Goal: Transaction & Acquisition: Purchase product/service

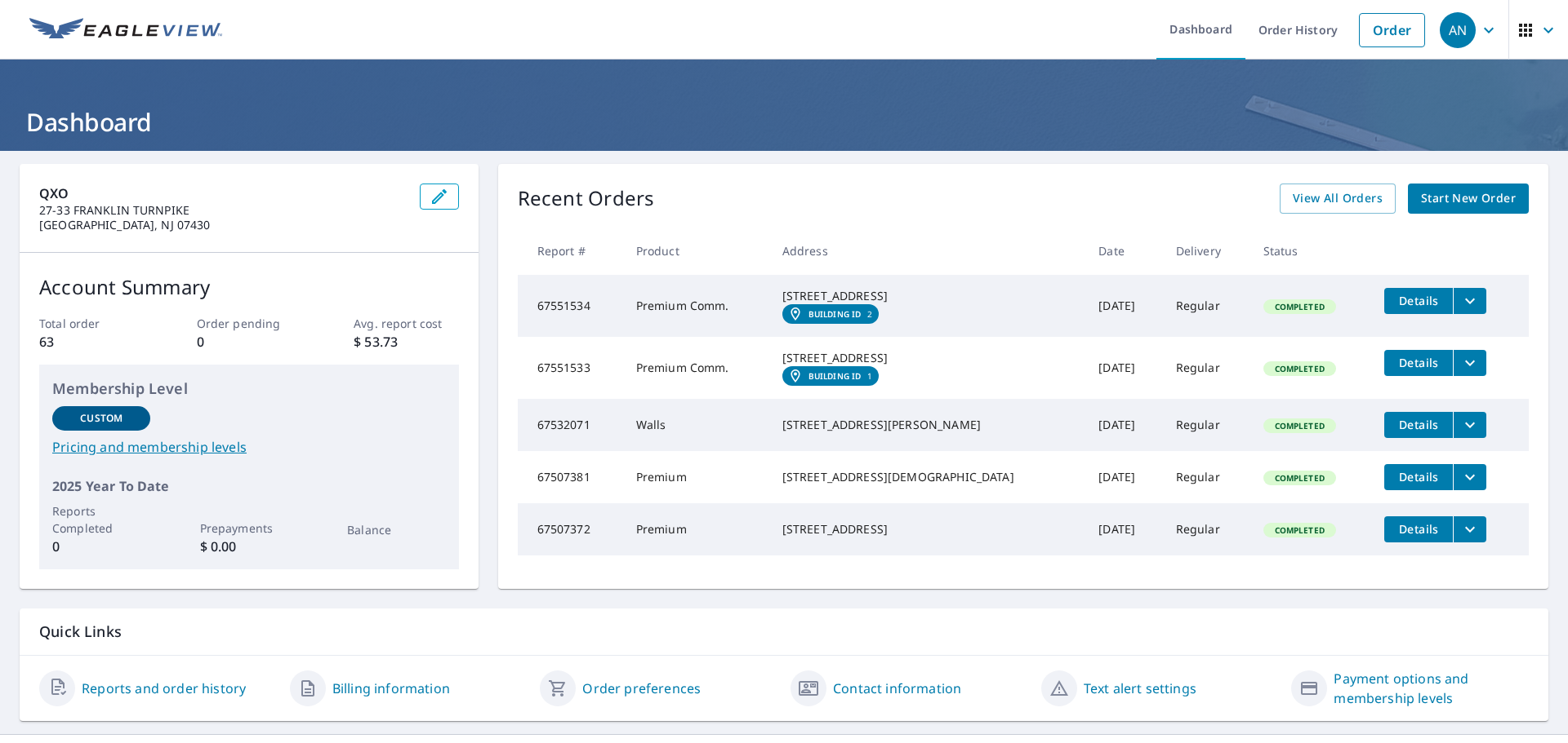
click at [1442, 190] on span "Start New Order" at bounding box center [1468, 199] width 95 height 20
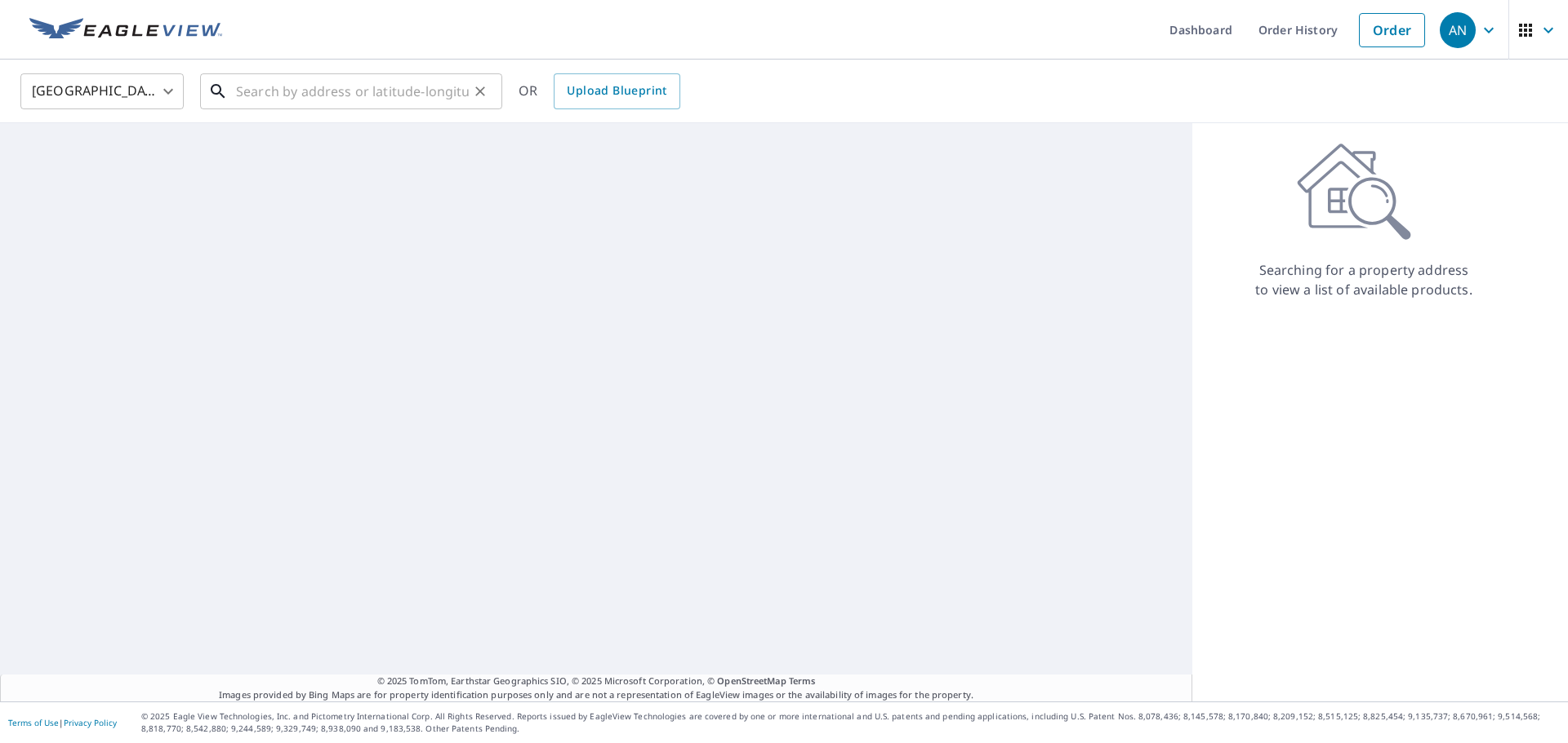
click at [248, 87] on input "text" at bounding box center [352, 91] width 233 height 46
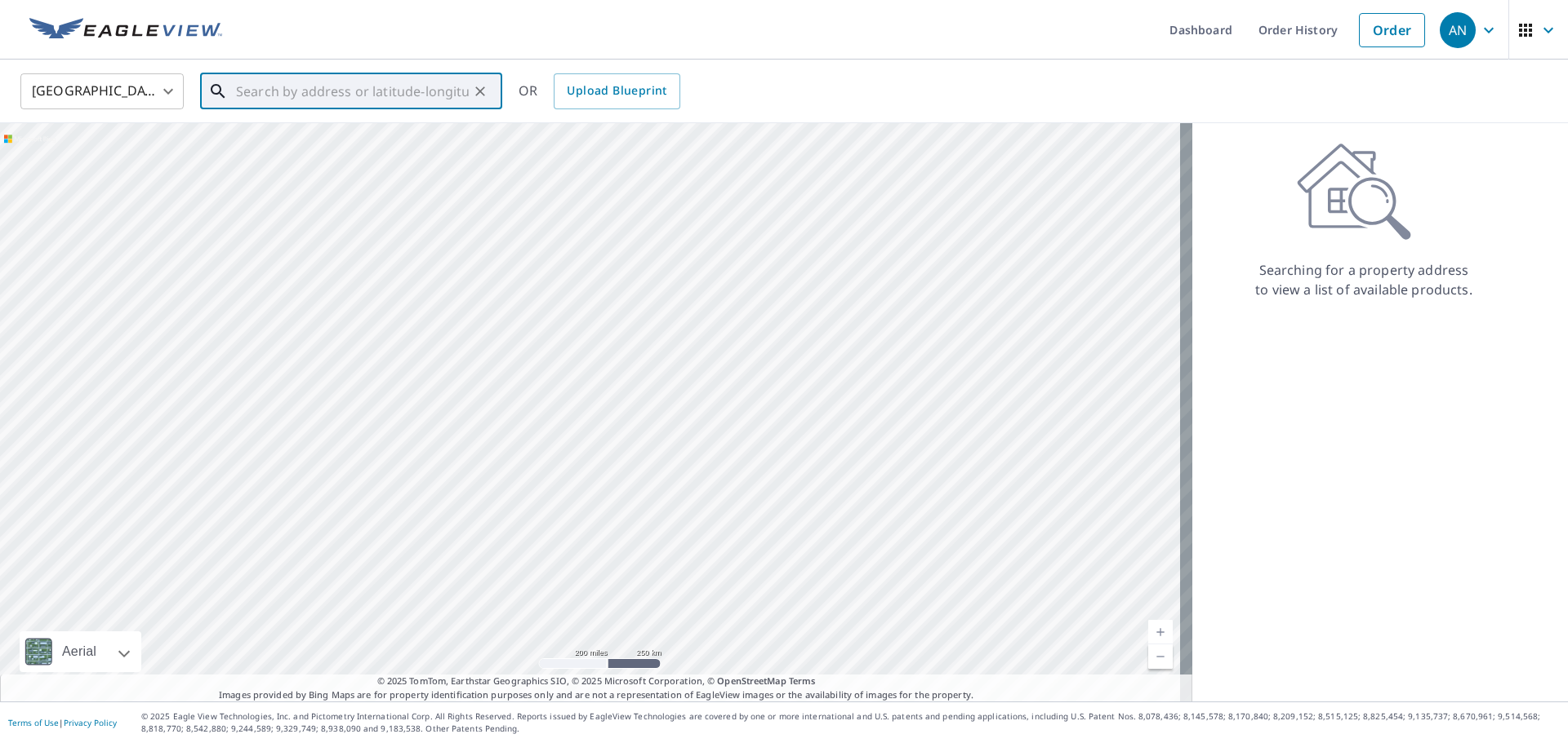
paste input "[STREET_ADDRESS]"
click at [327, 153] on p "[GEOGRAPHIC_DATA], [GEOGRAPHIC_DATA] 12764" at bounding box center [361, 164] width 256 height 32
type input "[STREET_ADDRESS]"
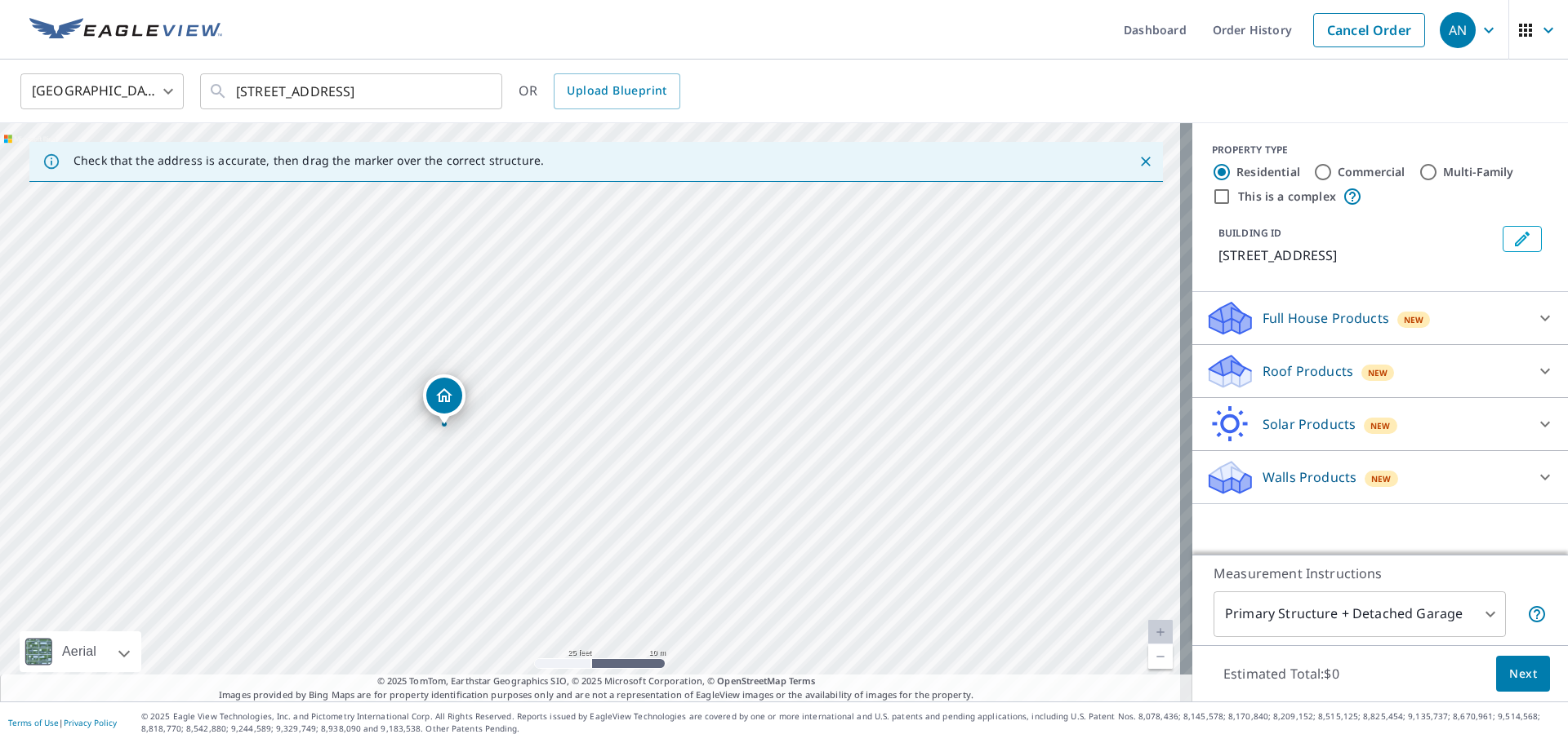
click at [1395, 367] on div "Roof Products New" at bounding box center [1364, 372] width 320 height 39
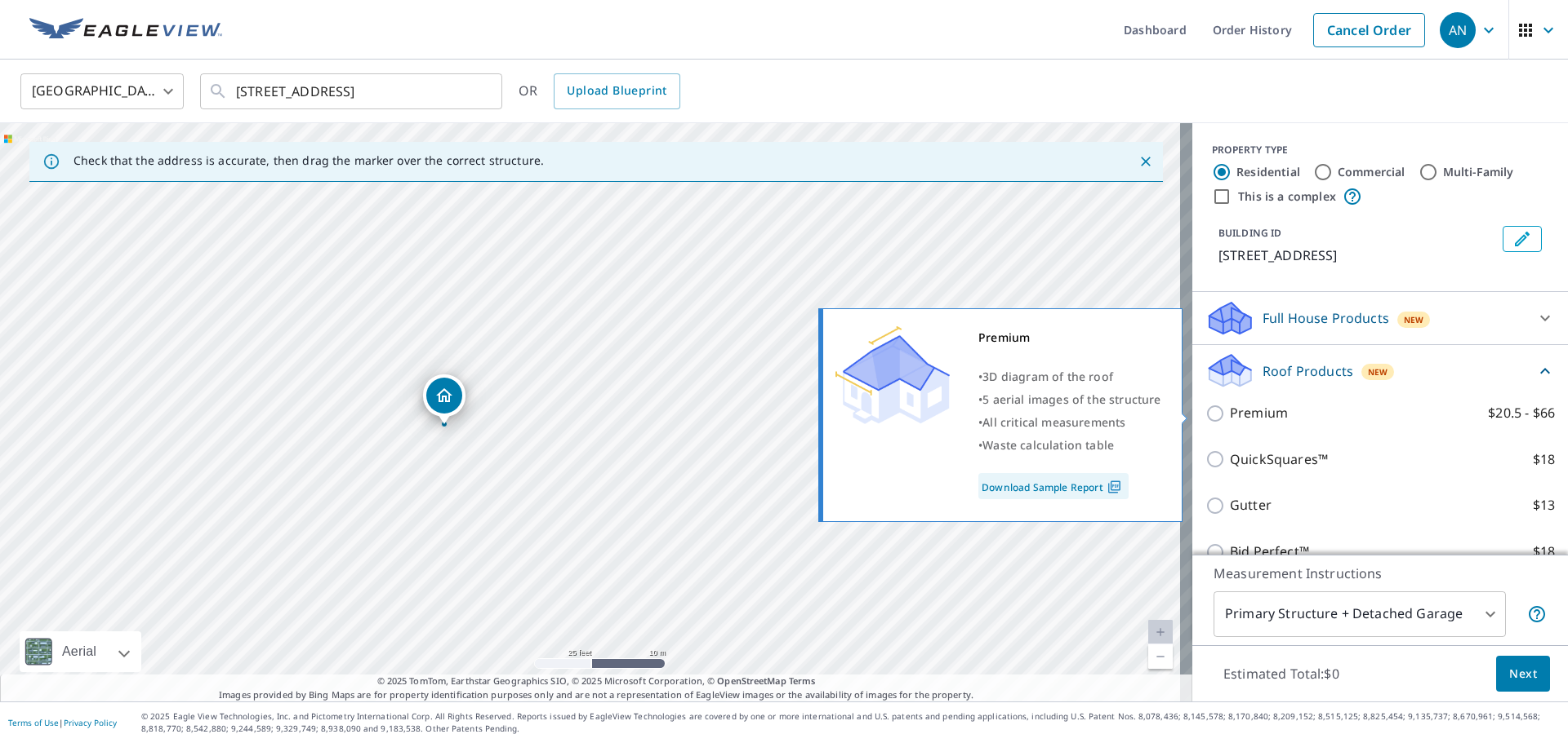
click at [1256, 420] on p "Premium" at bounding box center [1258, 413] width 58 height 20
click at [1230, 420] on input "Premium $20.5 - $66" at bounding box center [1217, 413] width 25 height 19
checkbox input "true"
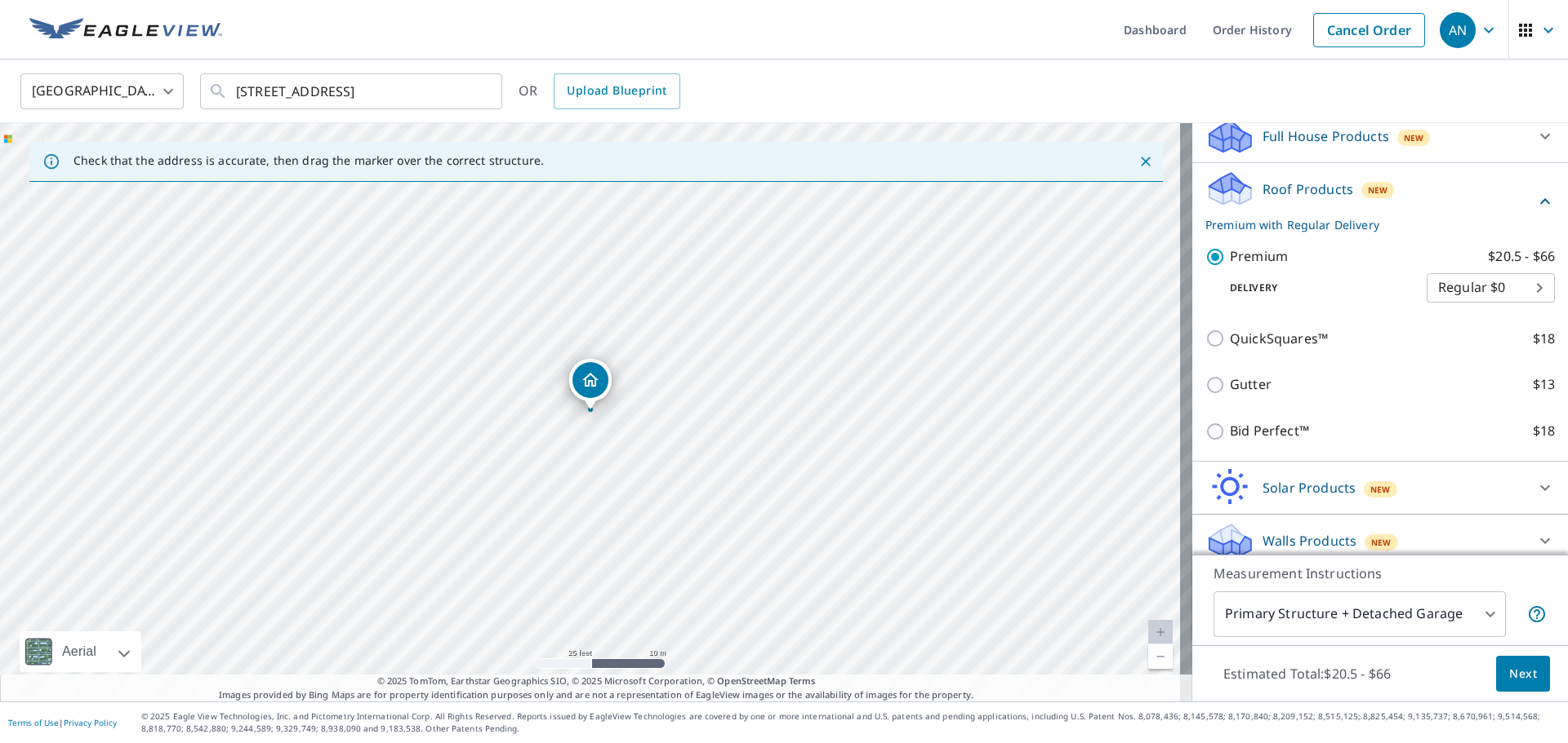
scroll to position [195, 0]
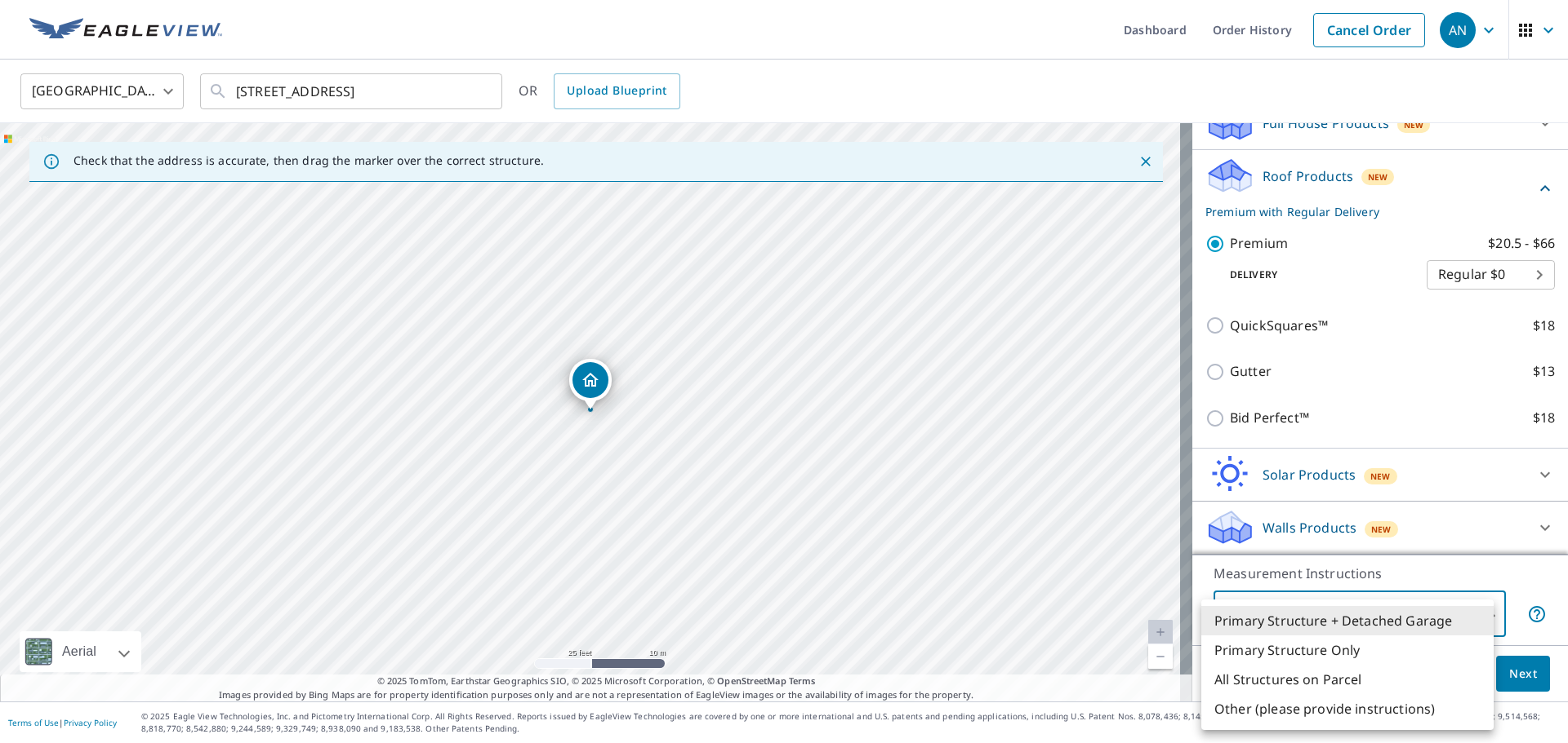
click at [1417, 621] on body "AN AN Dashboard Order History Cancel Order AN United States US ​ [STREET_ADDRES…" at bounding box center [784, 371] width 1568 height 743
click at [1304, 656] on li "Primary Structure Only" at bounding box center [1347, 650] width 292 height 29
type input "2"
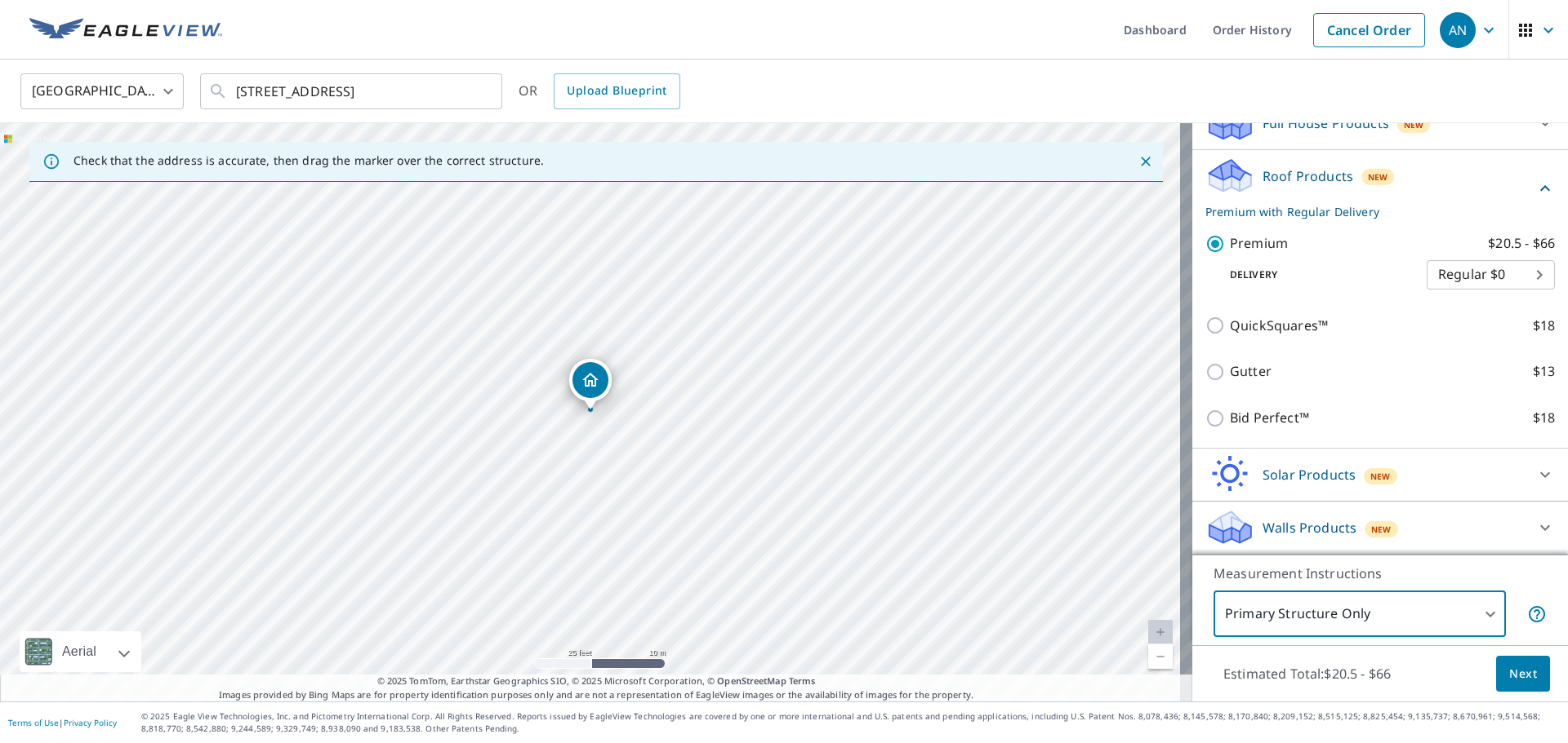
click at [1519, 678] on span "Next" at bounding box center [1523, 674] width 28 height 20
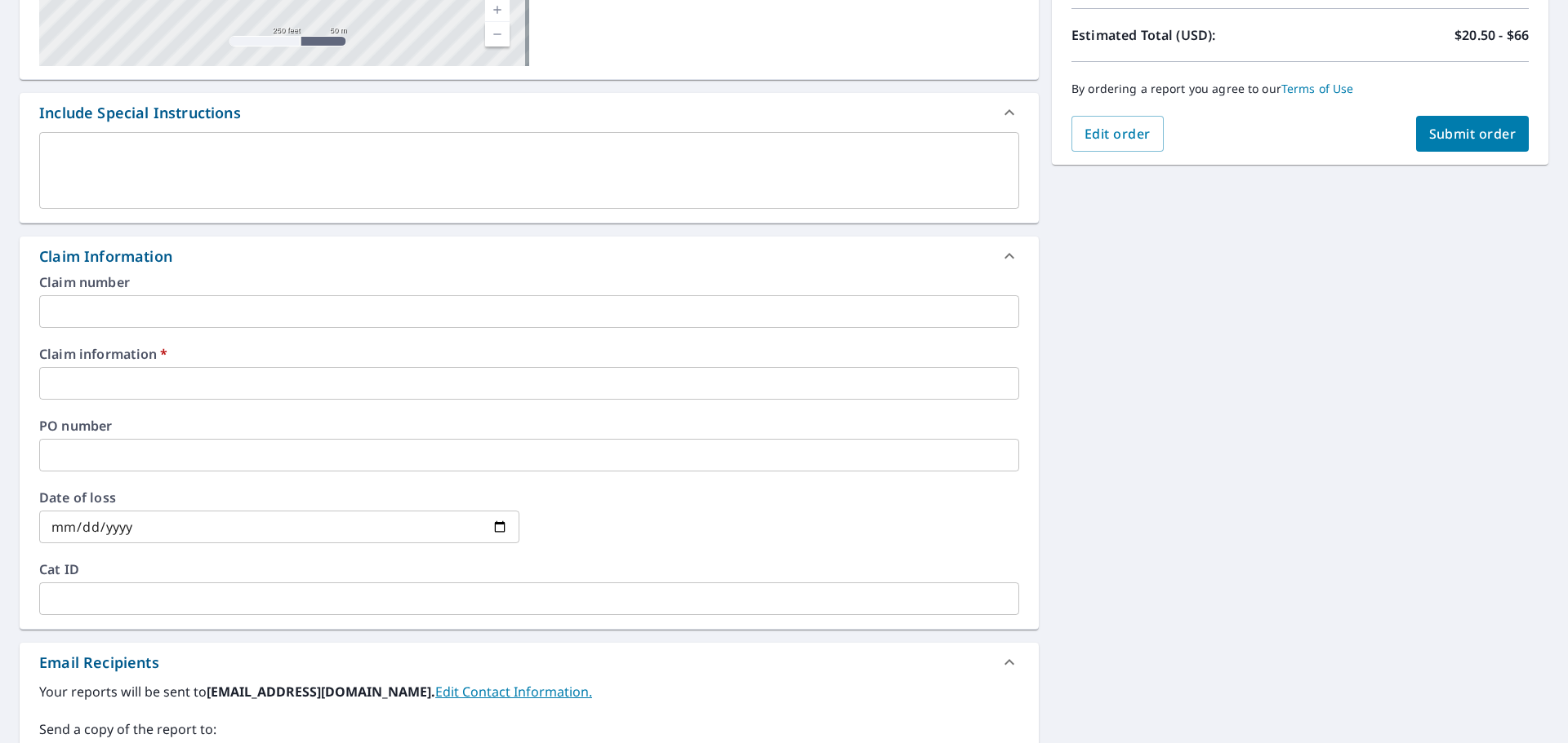
scroll to position [408, 0]
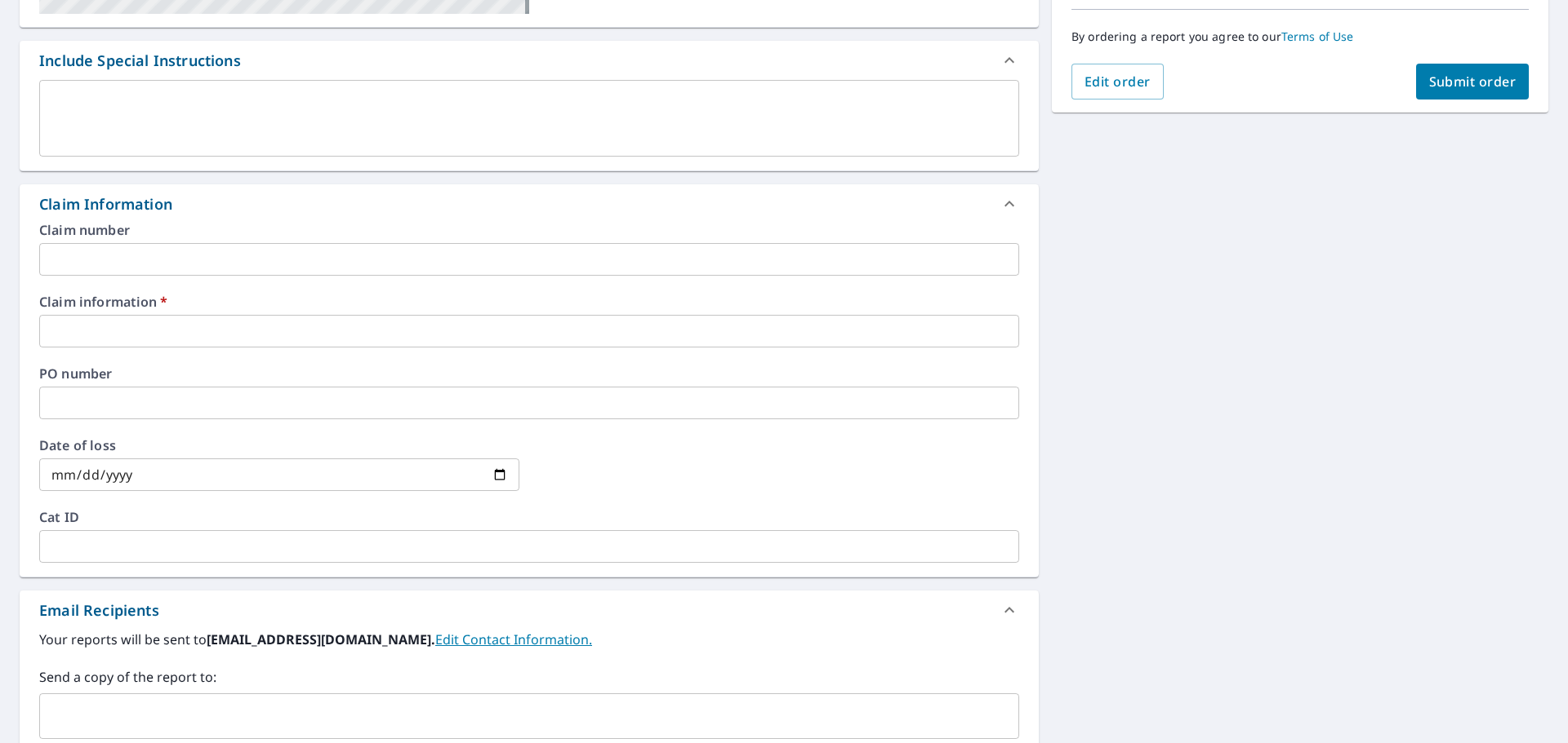
click at [100, 257] on input "text" at bounding box center [529, 259] width 979 height 32
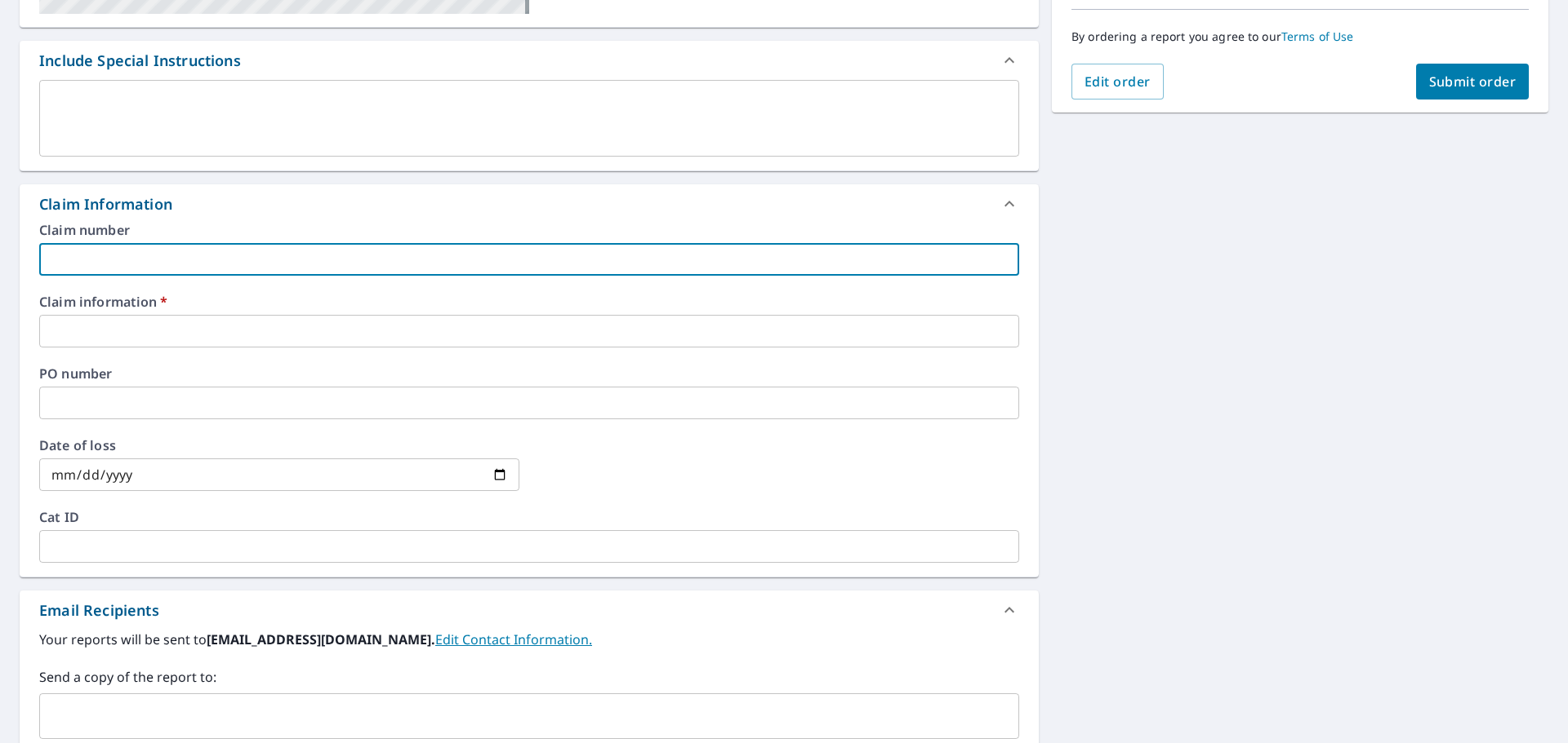
type input "S"
checkbox input "true"
type input "S"
checkbox input "true"
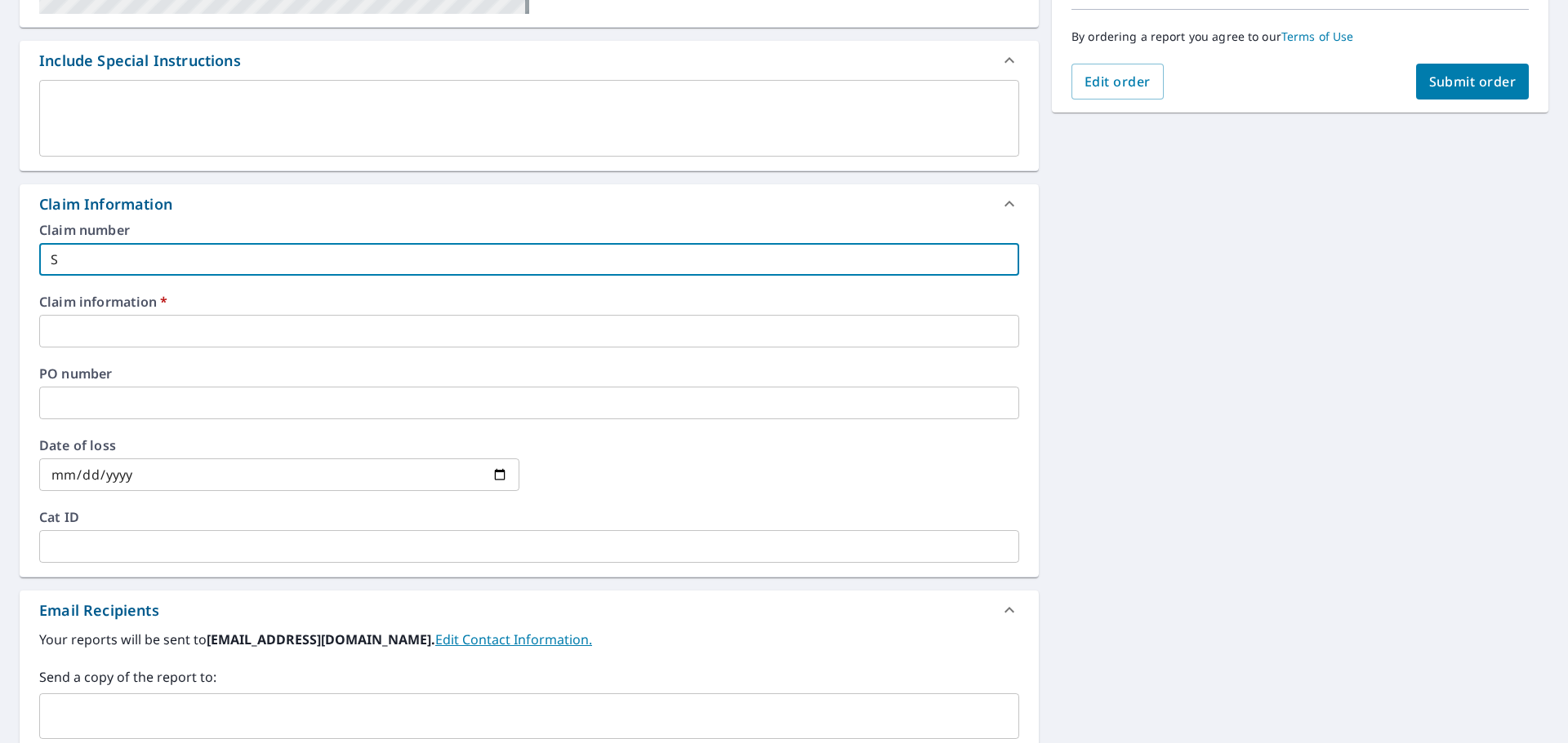
checkbox input "true"
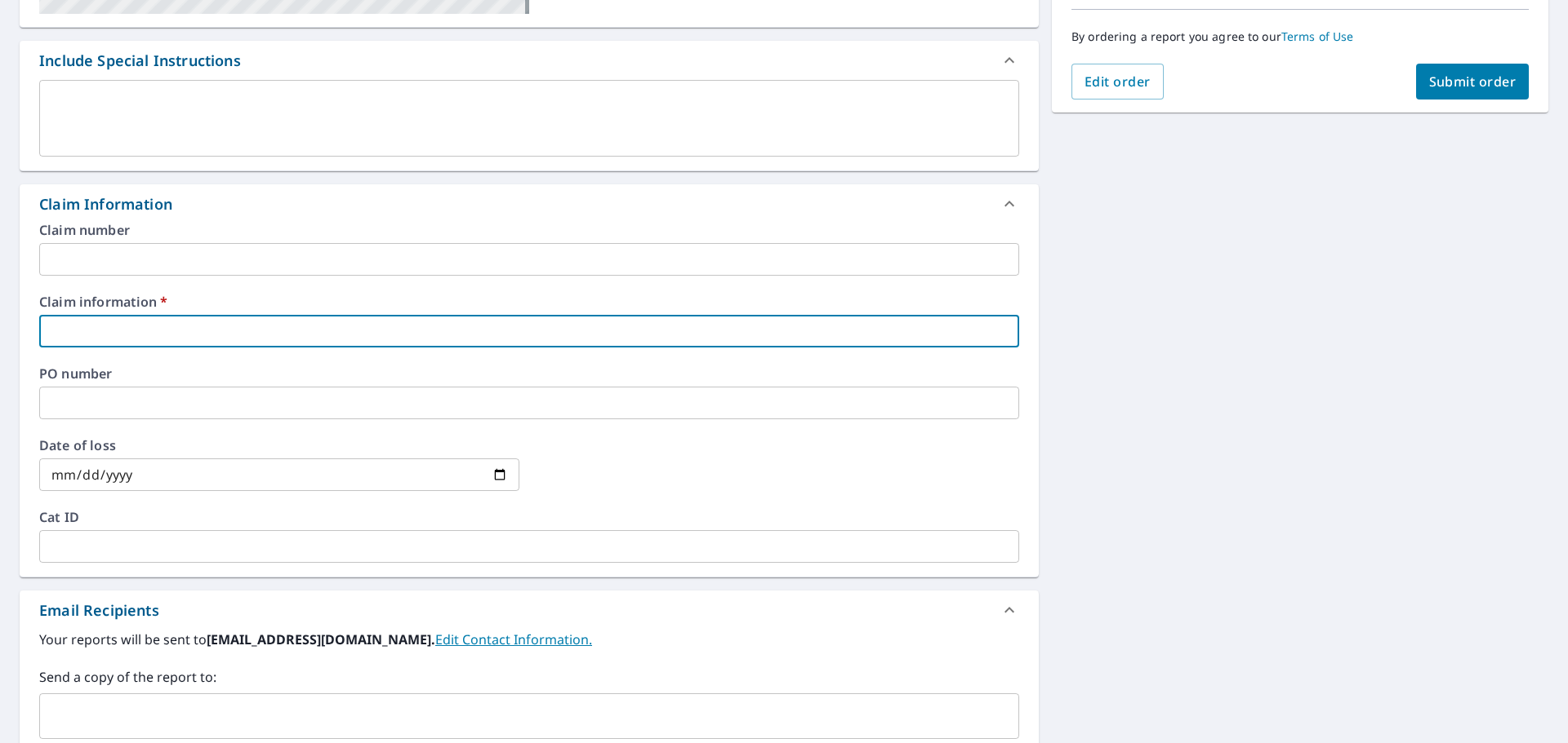
type input "S"
checkbox input "true"
type input "Se"
checkbox input "true"
type input "Ser"
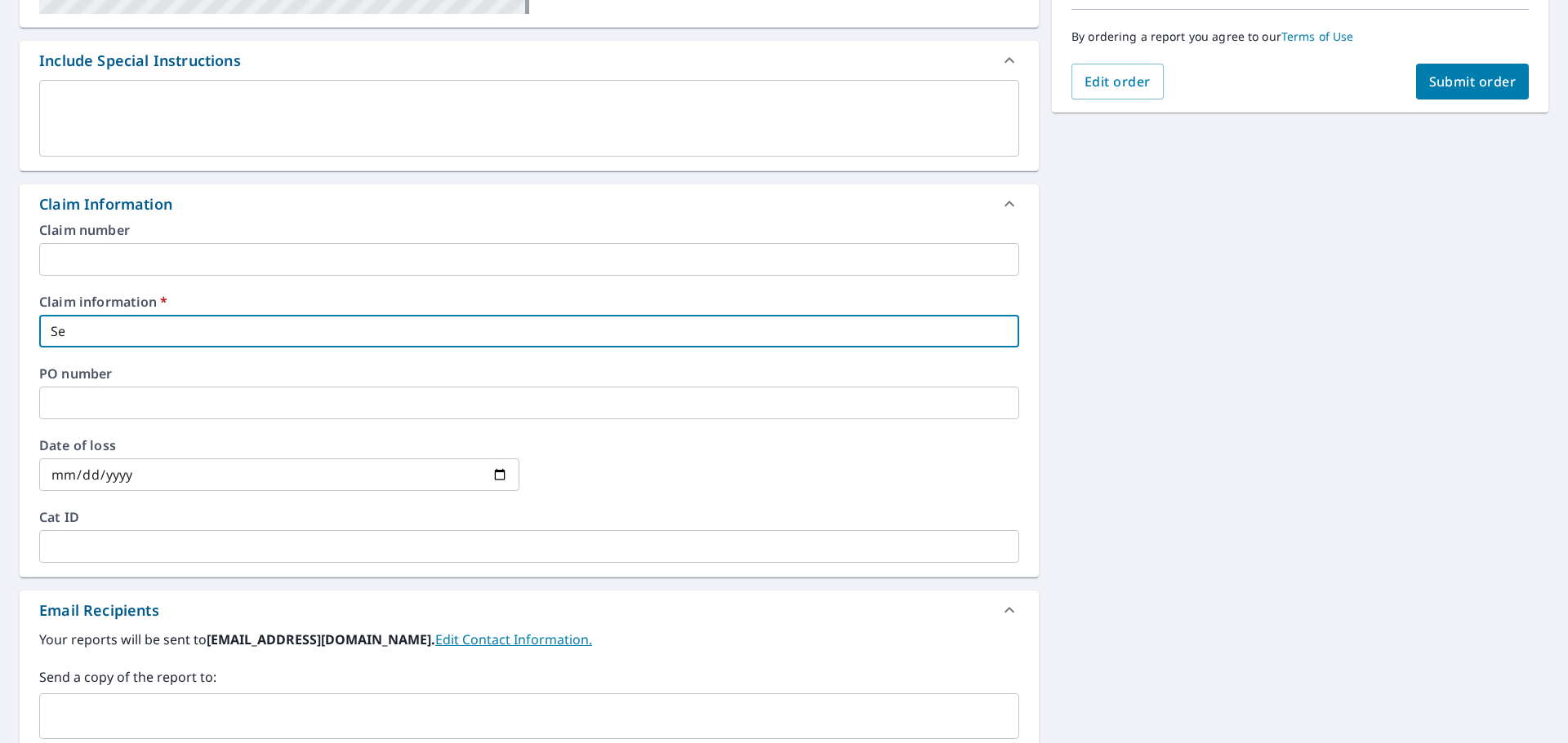
checkbox input "true"
type input "[PERSON_NAME] ([PERSON_NAME])"
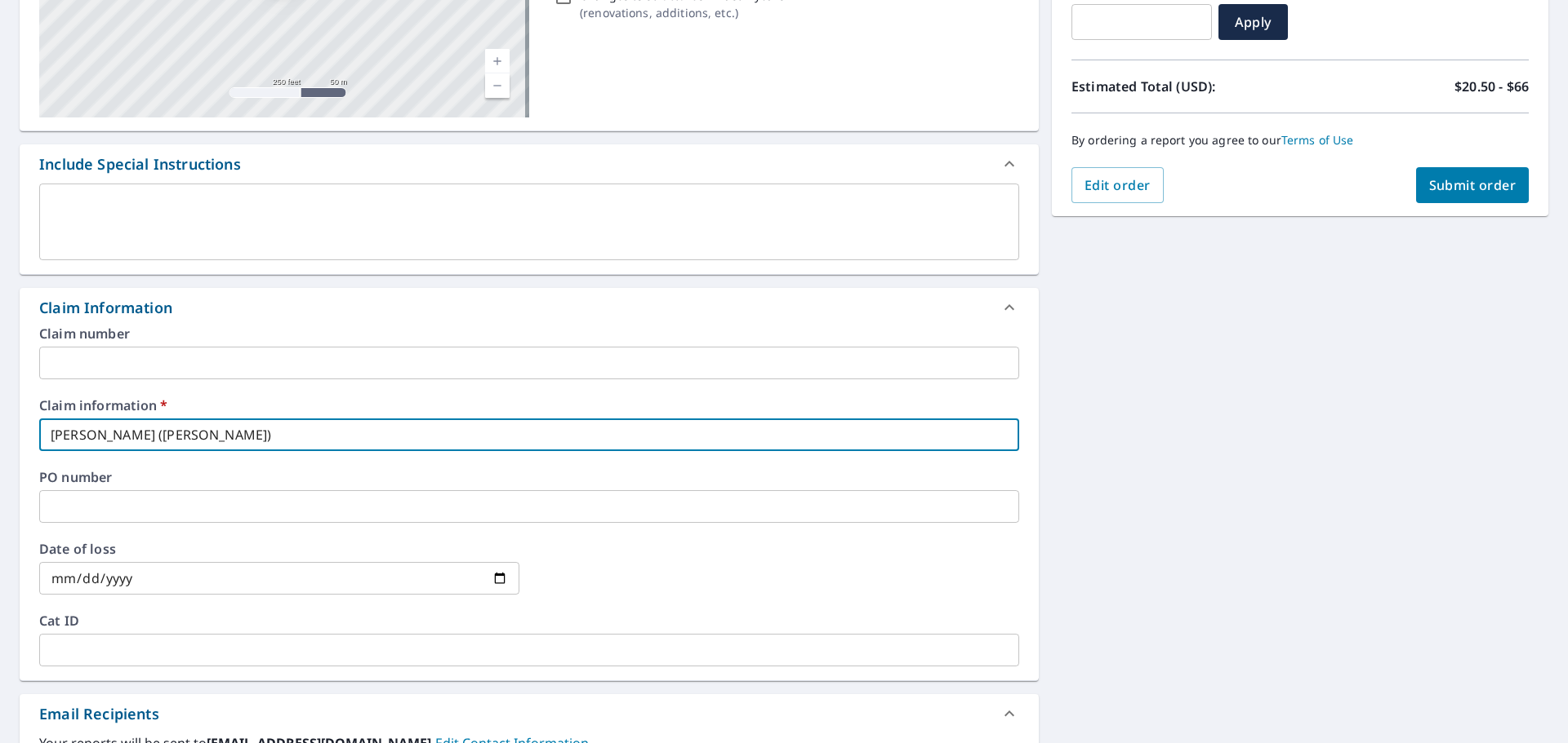
scroll to position [0, 0]
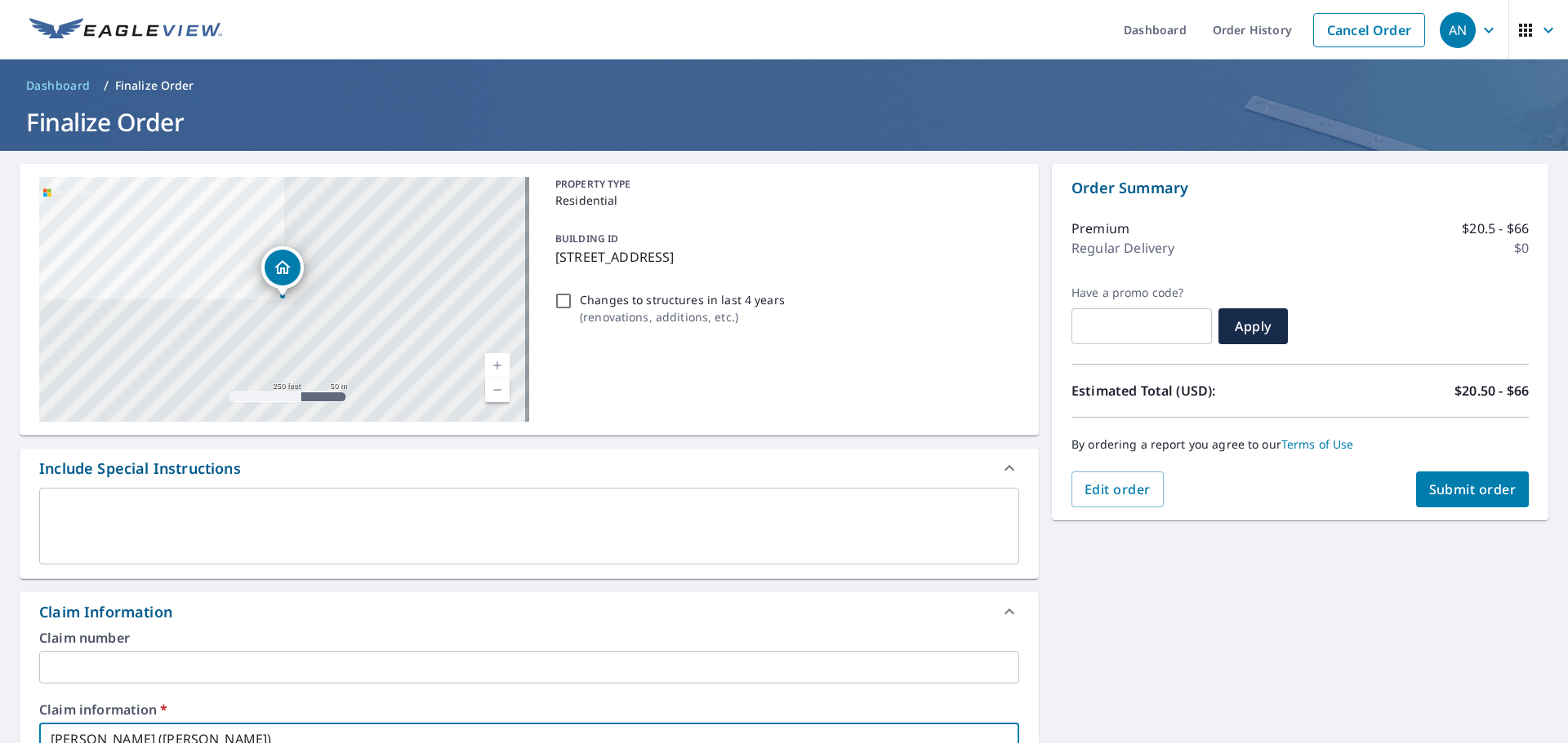
click at [1471, 484] on span "Submit order" at bounding box center [1472, 489] width 88 height 17
checkbox input "true"
